Goal: Task Accomplishment & Management: Complete application form

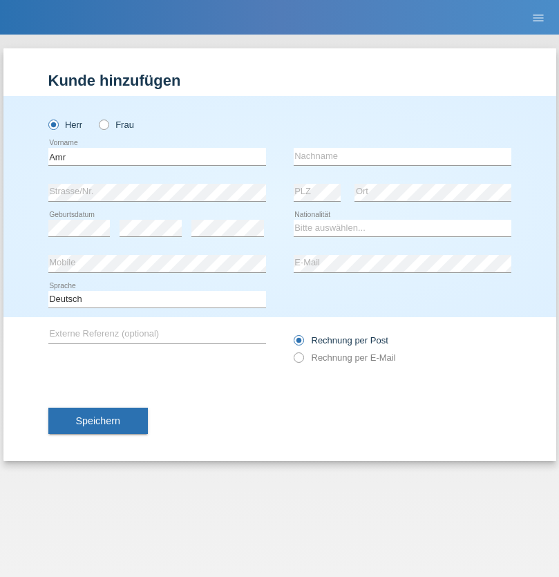
type input "Amr"
click at [402, 156] on input "text" at bounding box center [403, 156] width 218 height 17
type input "Abouelwafa"
select select "CH"
radio input "true"
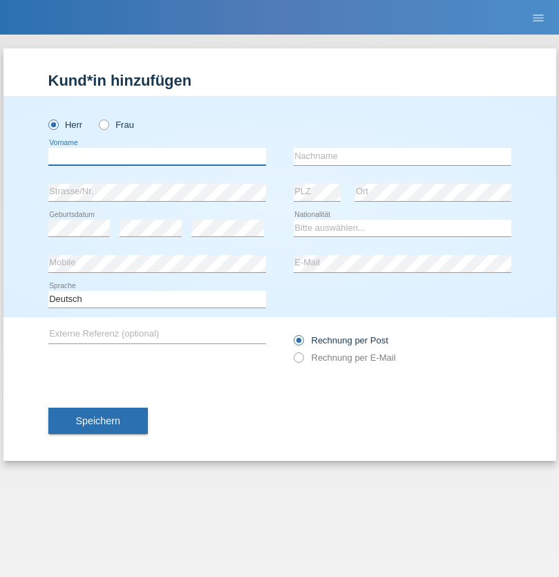
click at [157, 156] on input "text" at bounding box center [157, 156] width 218 height 17
type input "Amr"
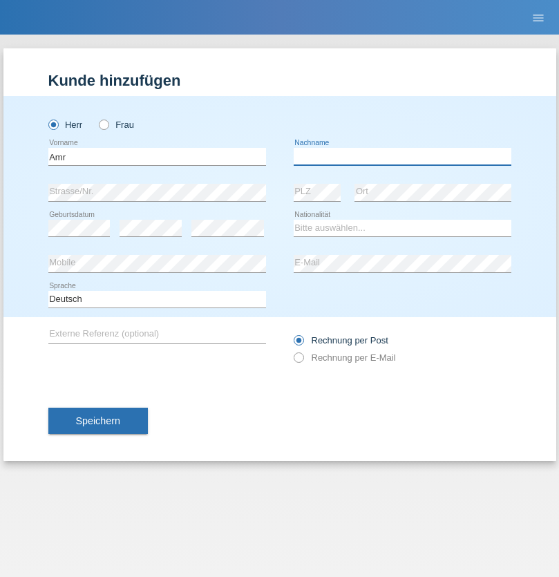
click at [402, 156] on input "text" at bounding box center [403, 156] width 218 height 17
type input "Abouelwafa"
select select "CH"
radio input "true"
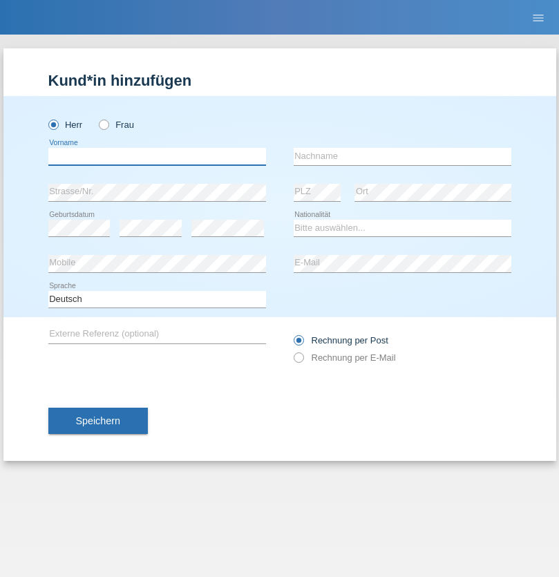
click at [157, 156] on input "text" at bounding box center [157, 156] width 218 height 17
type input "[PERSON_NAME]"
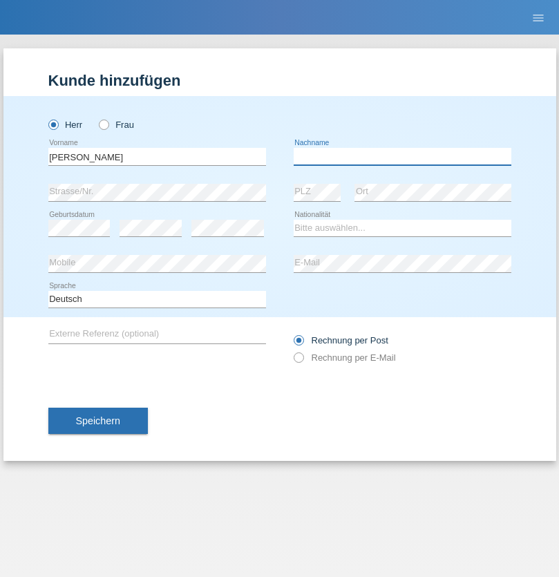
click at [402, 156] on input "text" at bounding box center [403, 156] width 218 height 17
type input "Traksel"
select select "DE"
select select "C"
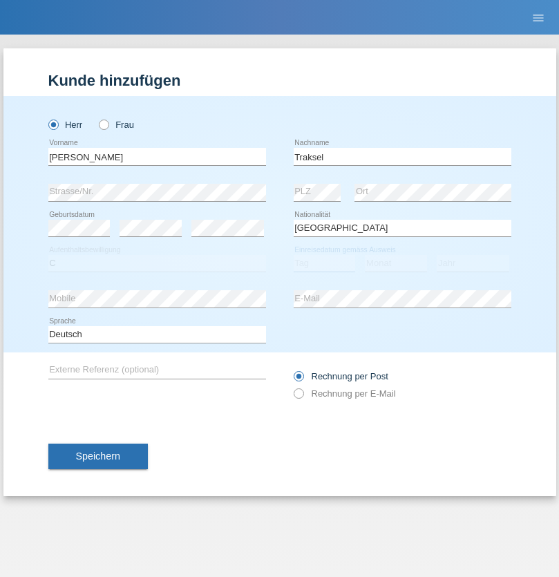
select select "01"
select select "07"
select select "2008"
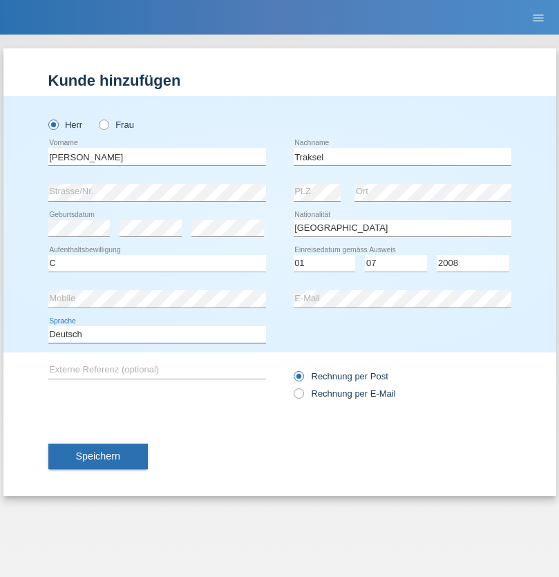
select select "en"
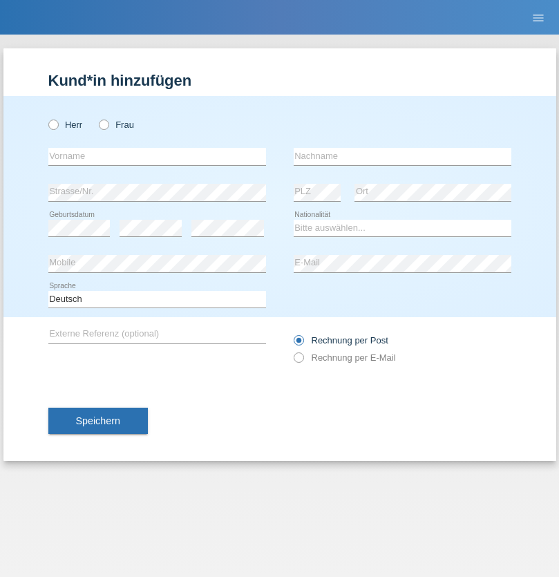
radio input "true"
select select "RS"
select select "C"
select select "08"
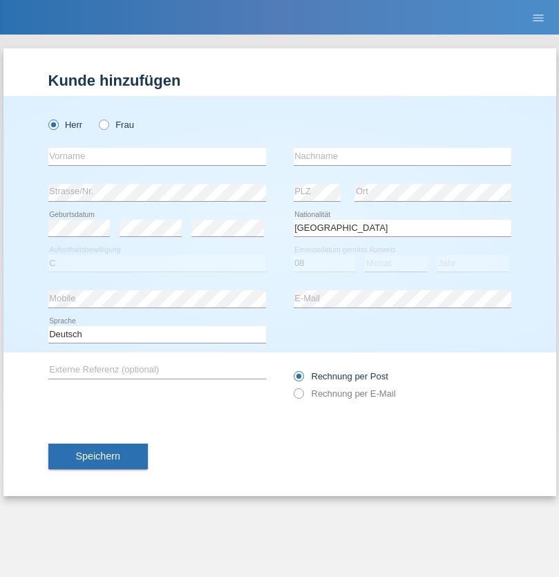
select select "10"
select select "2006"
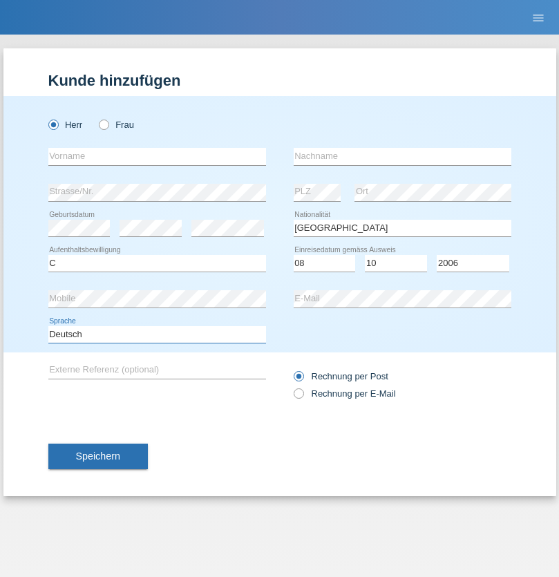
select select "en"
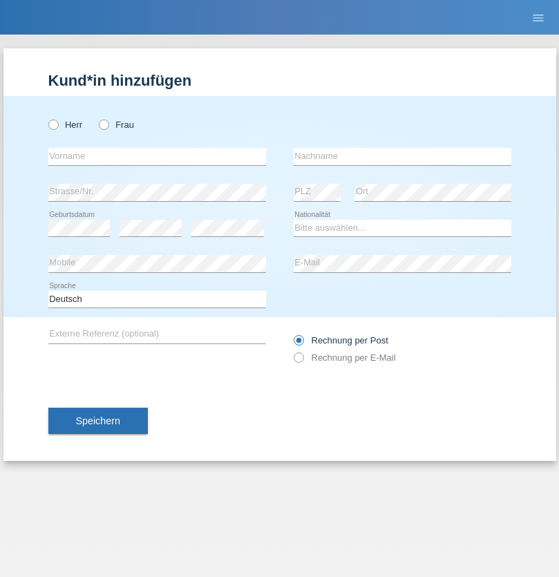
radio input "true"
click at [157, 156] on input "text" at bounding box center [157, 156] width 218 height 17
type input "Sladjan"
click at [402, 156] on input "text" at bounding box center [403, 156] width 218 height 17
type input "Pejic"
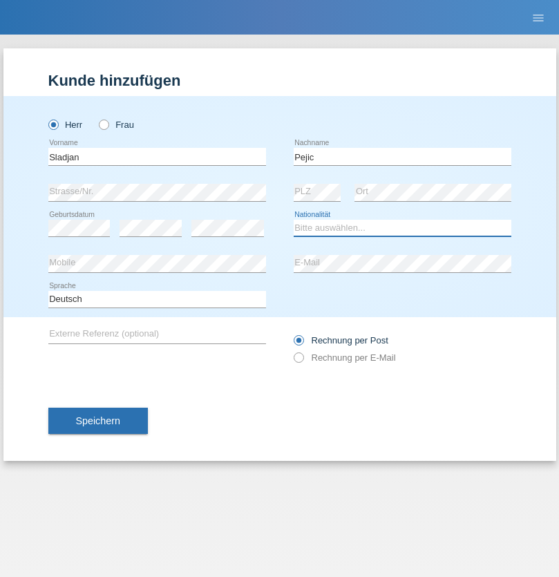
select select "CH"
radio input "true"
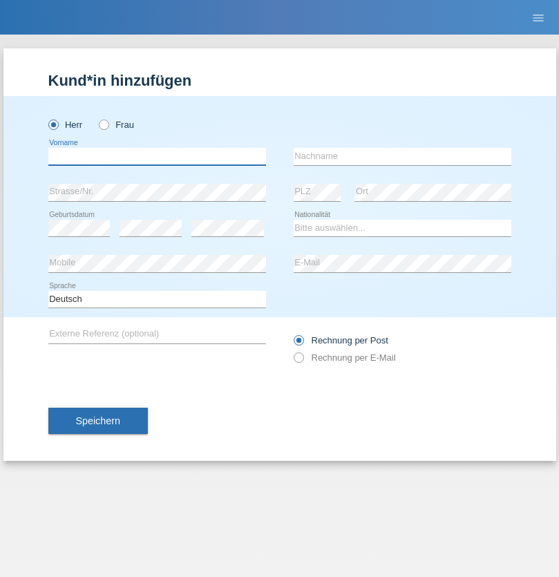
click at [157, 156] on input "text" at bounding box center [157, 156] width 218 height 17
type input "Mohammad Qais"
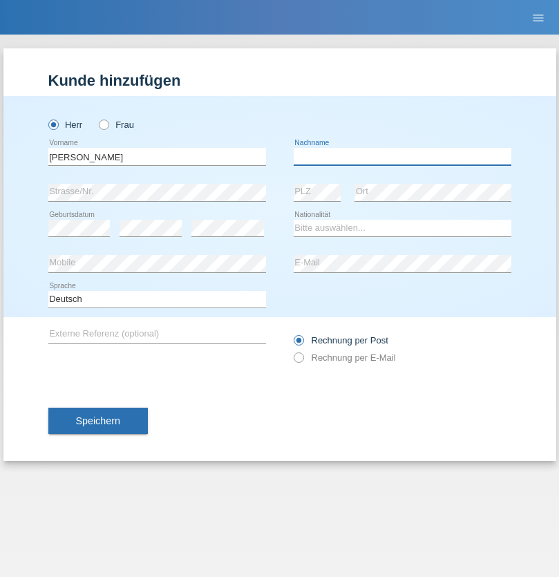
click at [402, 156] on input "text" at bounding box center [403, 156] width 218 height 17
type input "Nemani"
select select "AF"
select select "C"
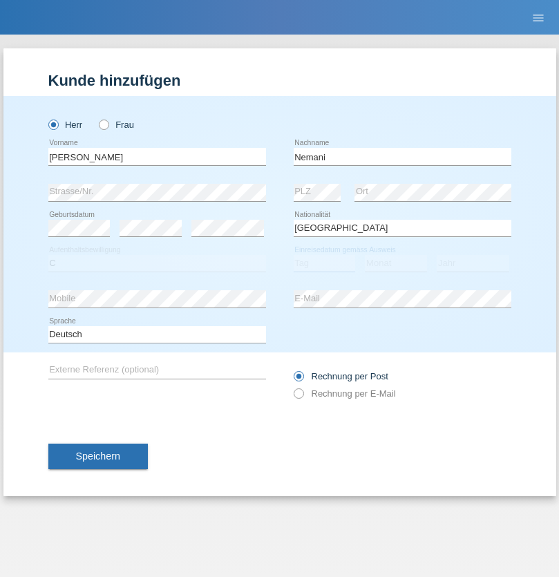
select select "02"
select select "01"
select select "2021"
